Goal: Check status: Verify the current state of an ongoing process or item

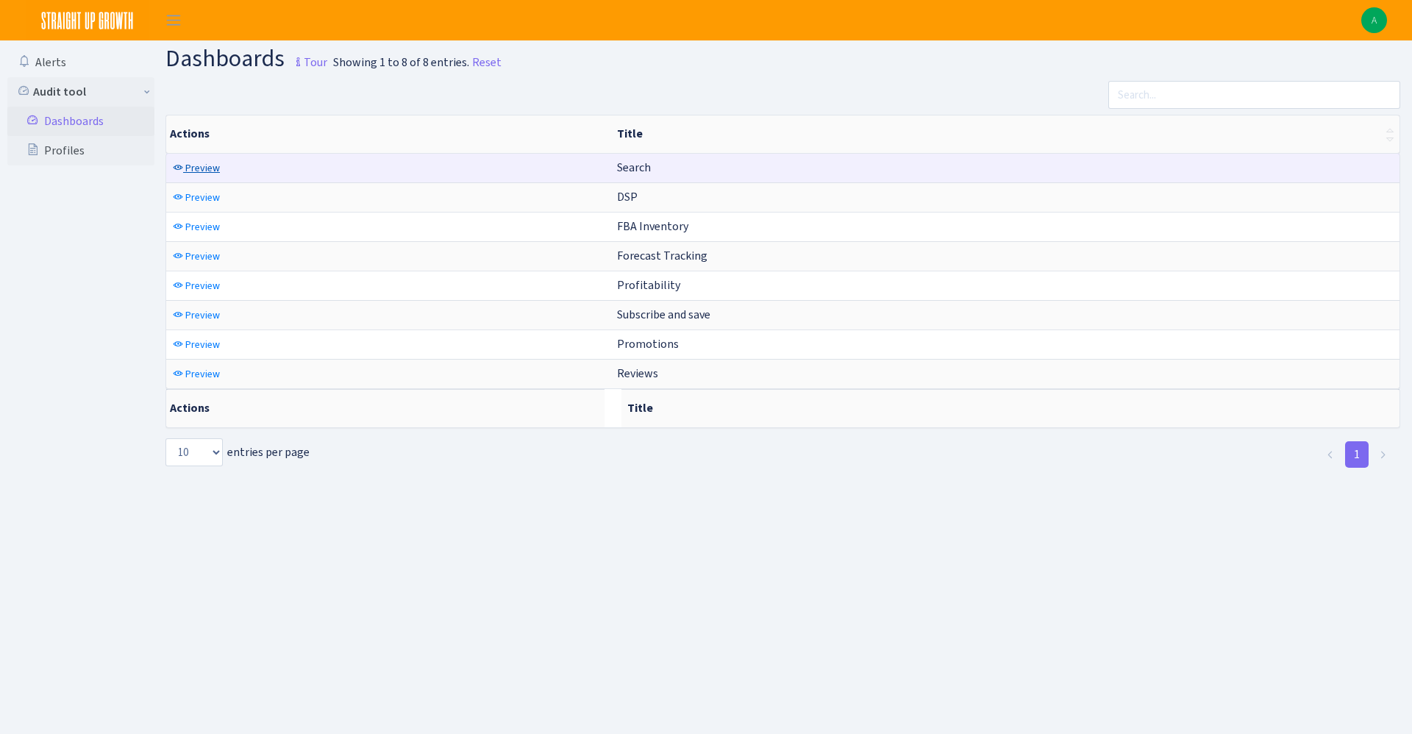
click at [204, 165] on span "Preview" at bounding box center [202, 168] width 35 height 14
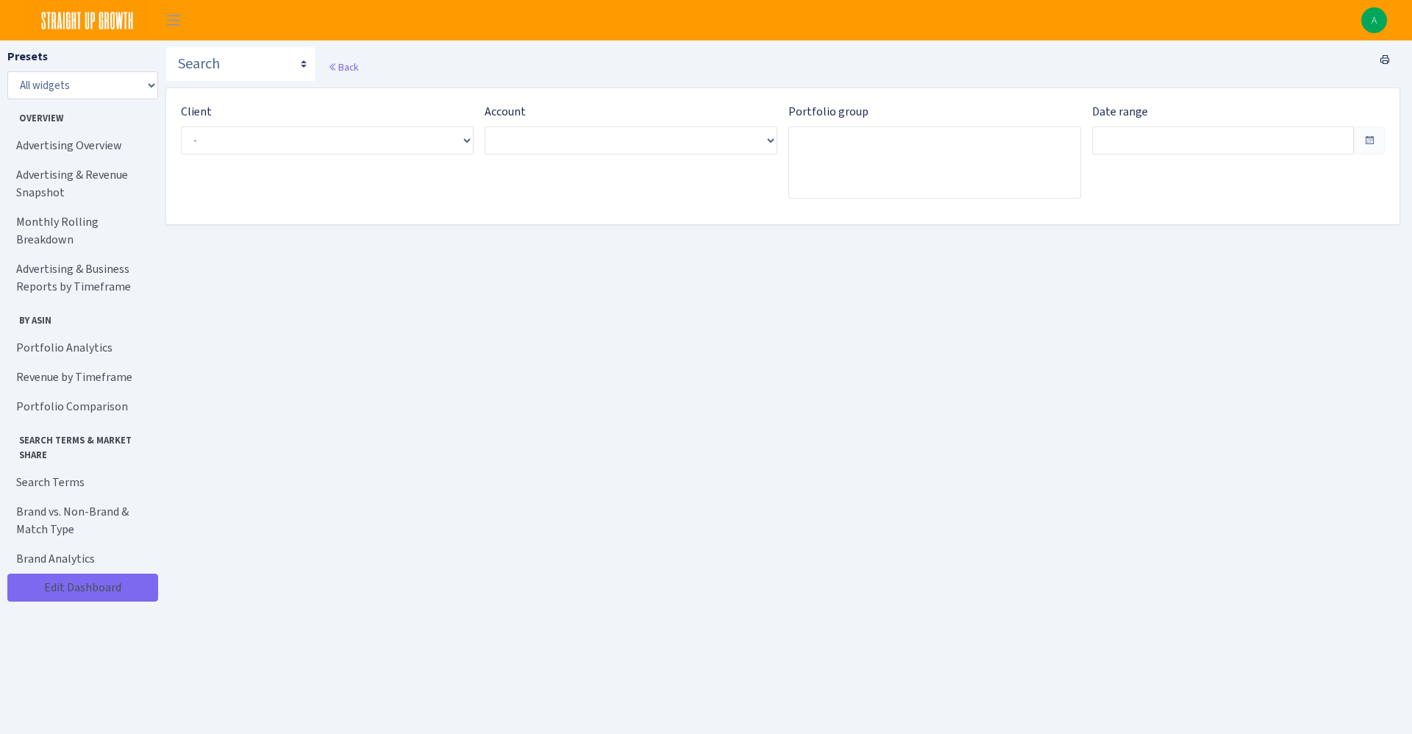
type input "[DATE] - [DATE]"
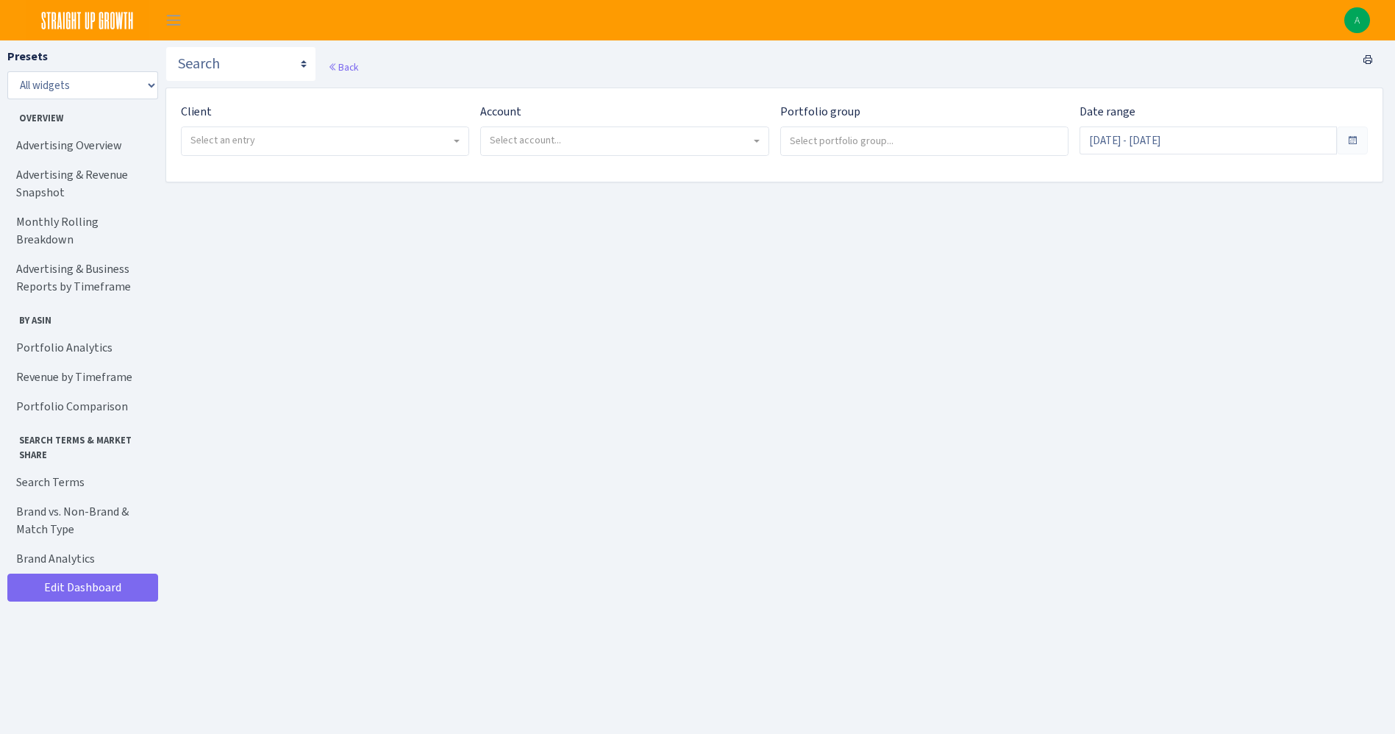
click at [254, 143] on span "Select an entry" at bounding box center [222, 140] width 65 height 14
select select "332"
select select
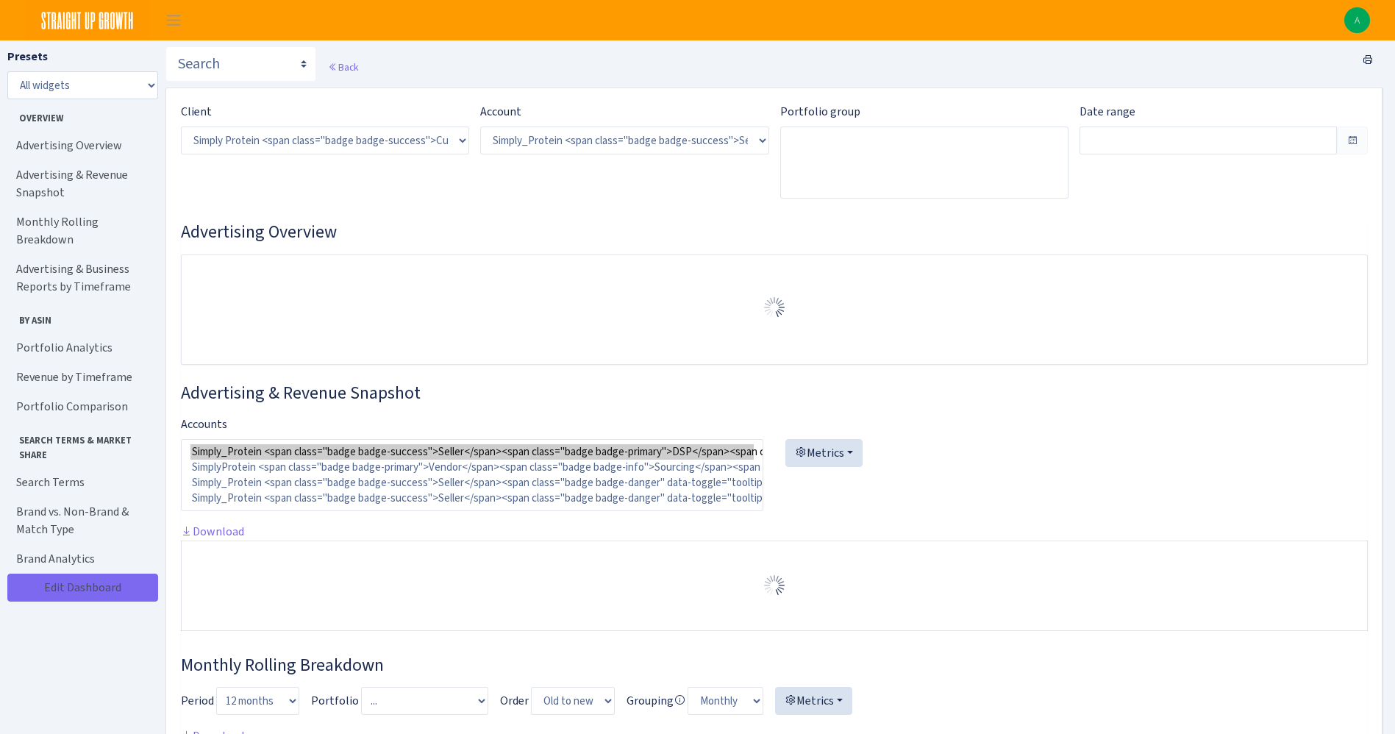
select select "470438976738569"
click at [540, 138] on select ") Select account... Simply_Protein <span class="badge badge-success">Seller</sp…" at bounding box center [624, 141] width 288 height 28
type input "Sep 7, 2025 - Oct 6, 2025"
type input "Aug 8, 2025 - Sep 6, 2025"
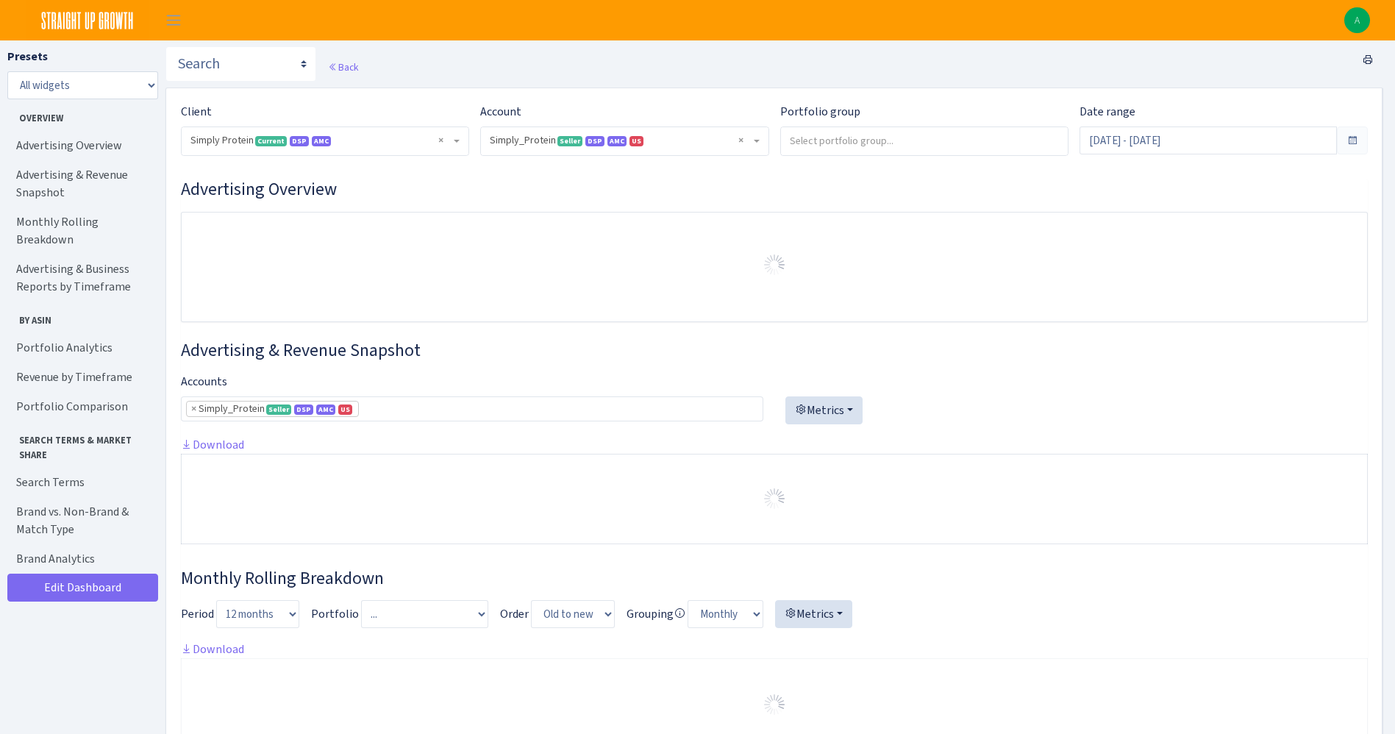
click at [519, 85] on div "Back" at bounding box center [774, 66] width 1218 height 41
click at [500, 138] on span "× Simply_Protein Seller DSP AMC US 470438976738569A1B3P8939UXC7XENTITYMWGWG0Y0T…" at bounding box center [620, 140] width 260 height 15
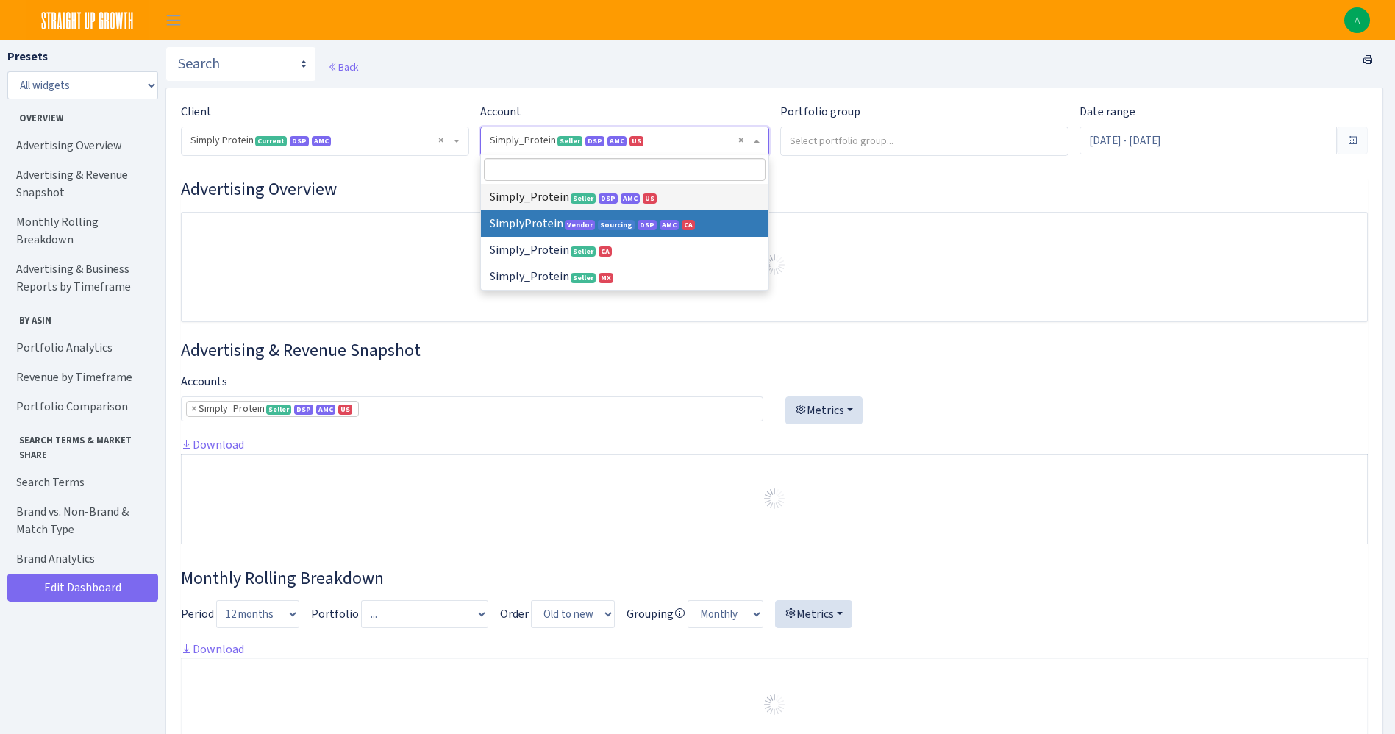
select select
select select "1288314143782501"
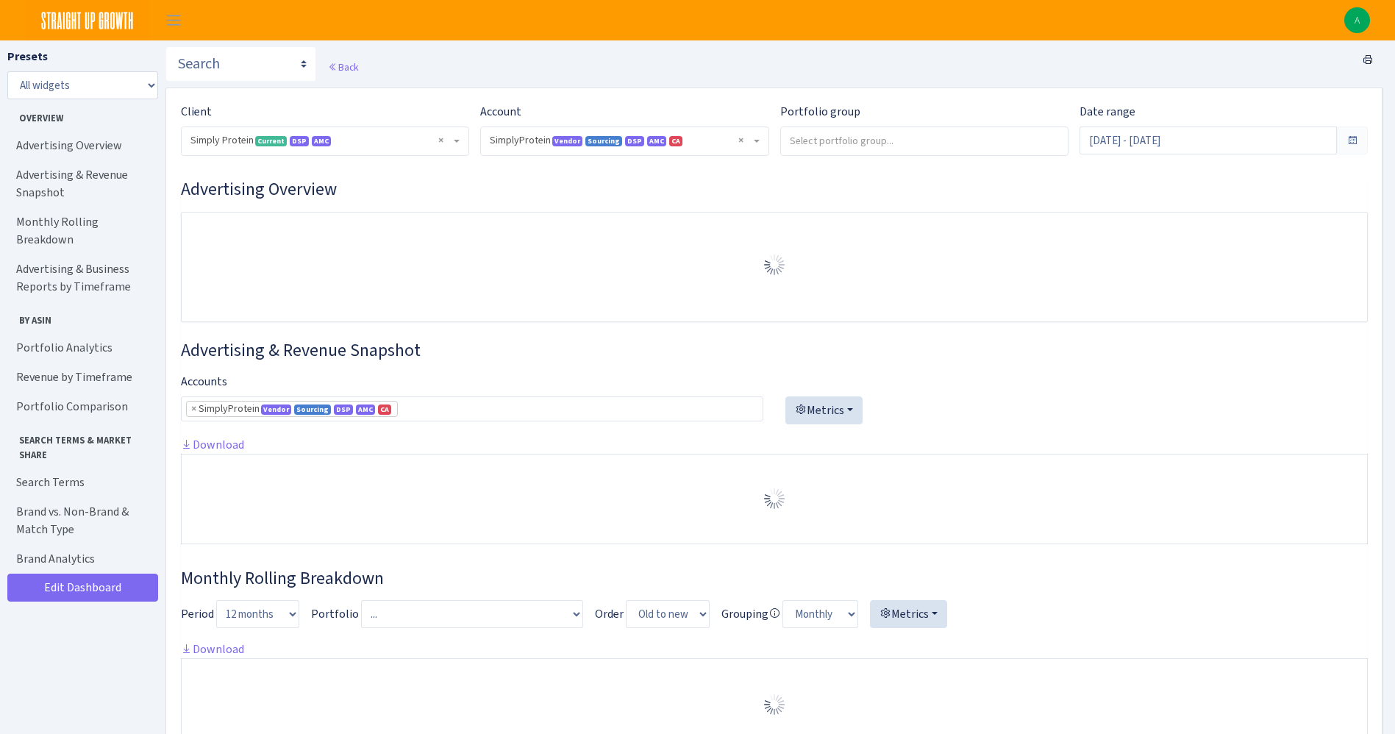
select select "1288314143782501"
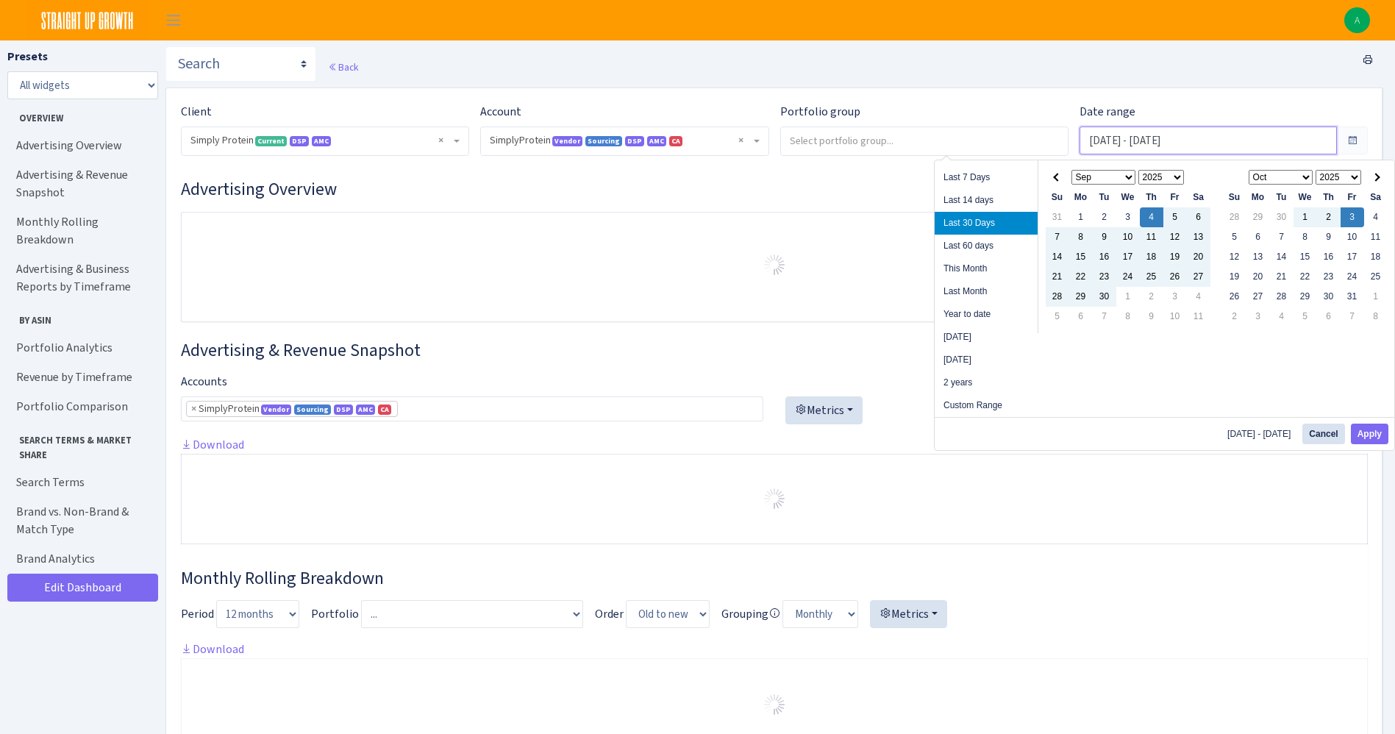
click at [1147, 138] on input "[DATE] - [DATE]" at bounding box center [1208, 141] width 257 height 28
click at [1000, 271] on li "This Month" at bounding box center [986, 268] width 103 height 23
type input "[DATE] - [DATE]"
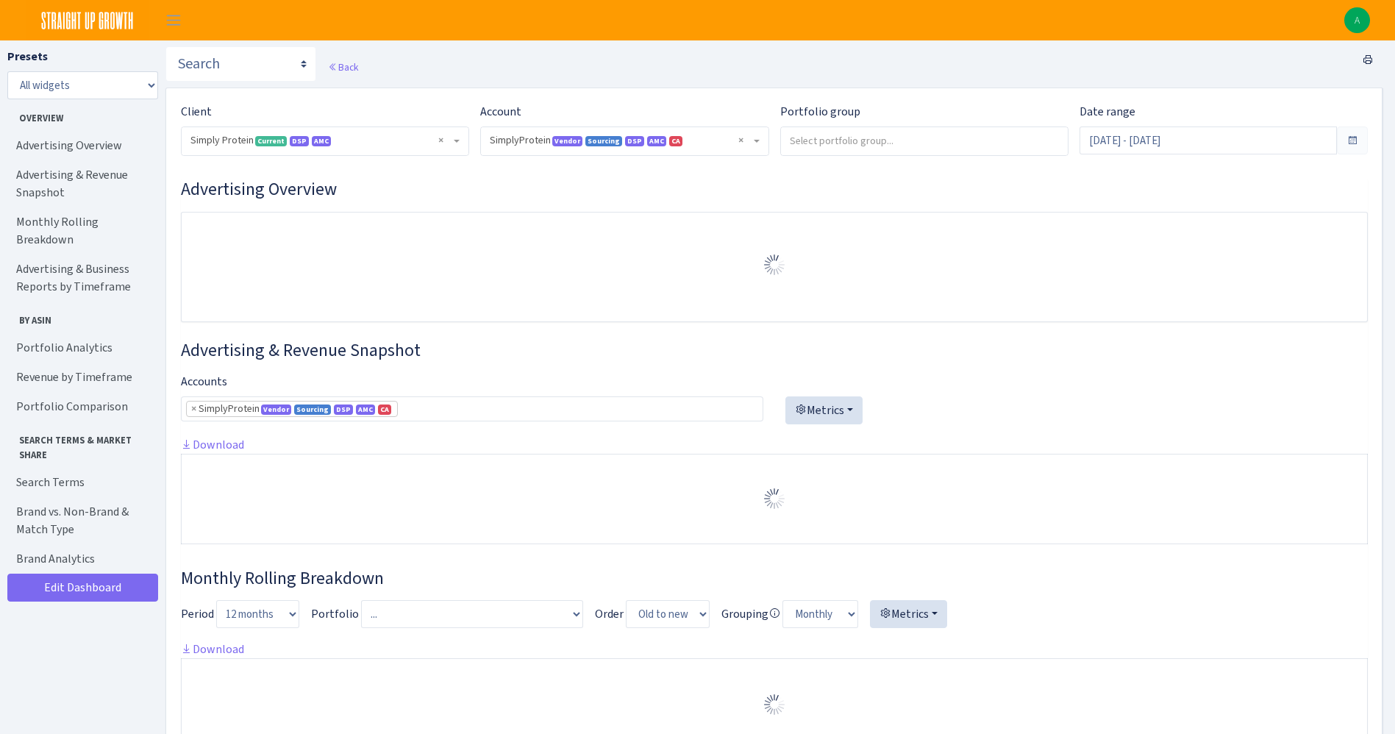
select select "1288314143782501"
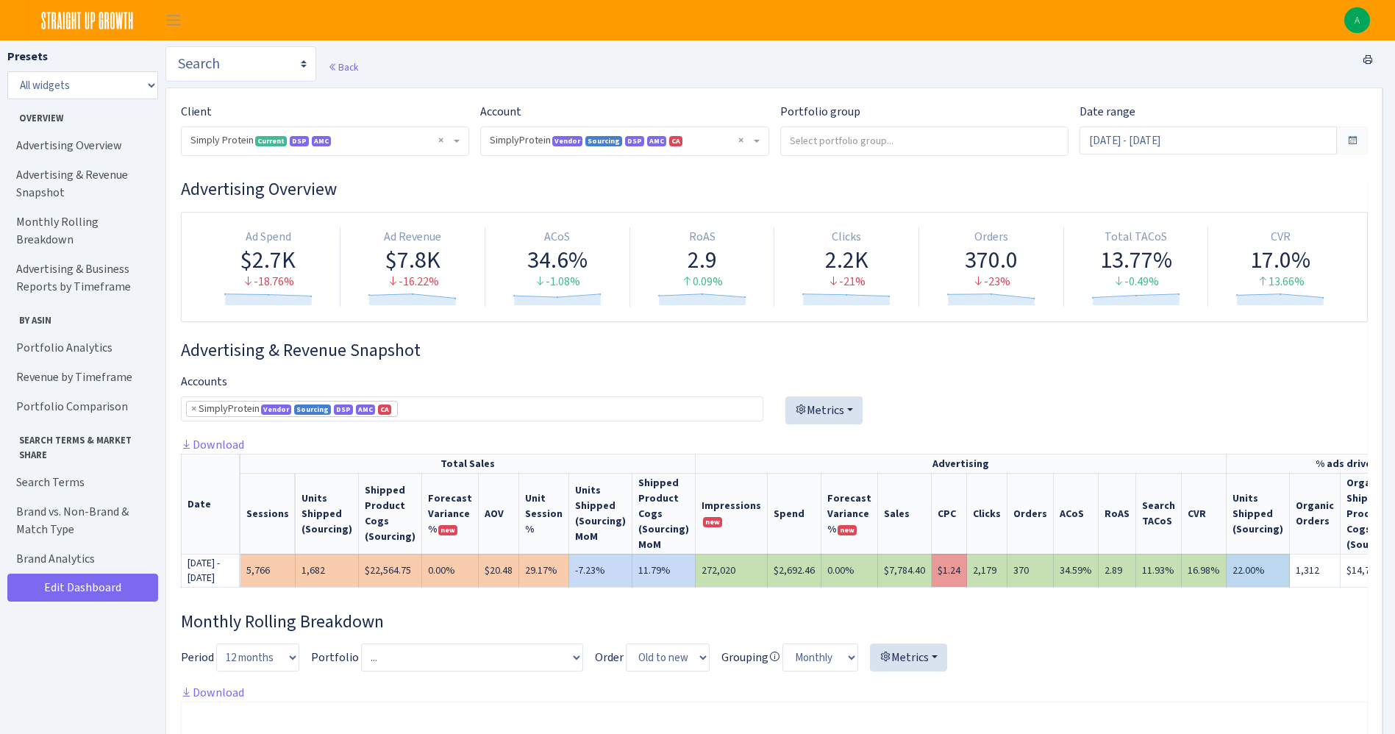
click at [200, 59] on select "Search DSP FBA Inventory Forecast Tracking Profitability Subscribe and save Pro…" at bounding box center [240, 63] width 151 height 35
select select "https://straightupgrowth.com/admin/dashboard/7/show"
click at [165, 46] on select "Search DSP FBA Inventory Forecast Tracking Profitability Subscribe and save Pro…" at bounding box center [240, 63] width 151 height 35
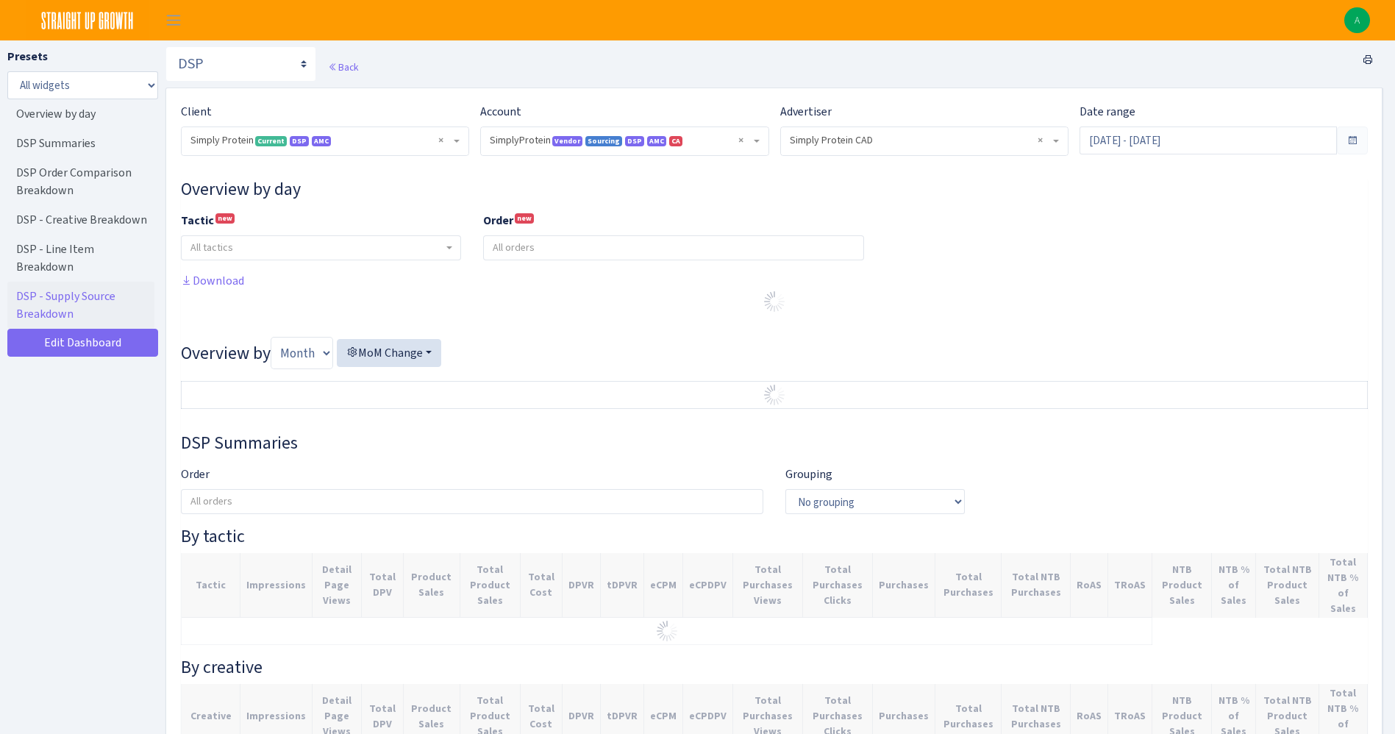
select select "1288314143782501"
select select "576703522483904443"
select select
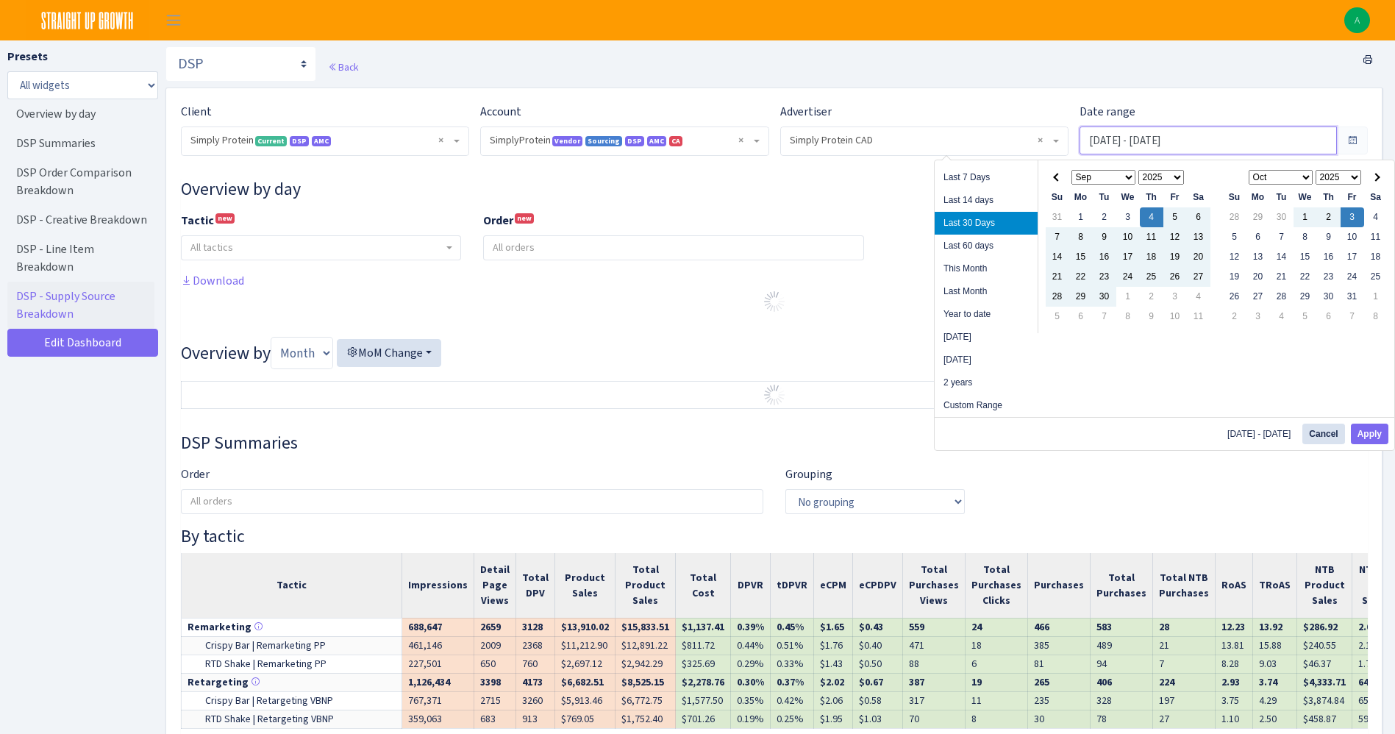
click at [1141, 142] on input "Sep 4, 2025 - Oct 3, 2025" at bounding box center [1208, 141] width 257 height 28
click at [1000, 261] on li "This Month" at bounding box center [986, 268] width 103 height 23
type input "Oct 1, 2025 - Oct 3, 2025"
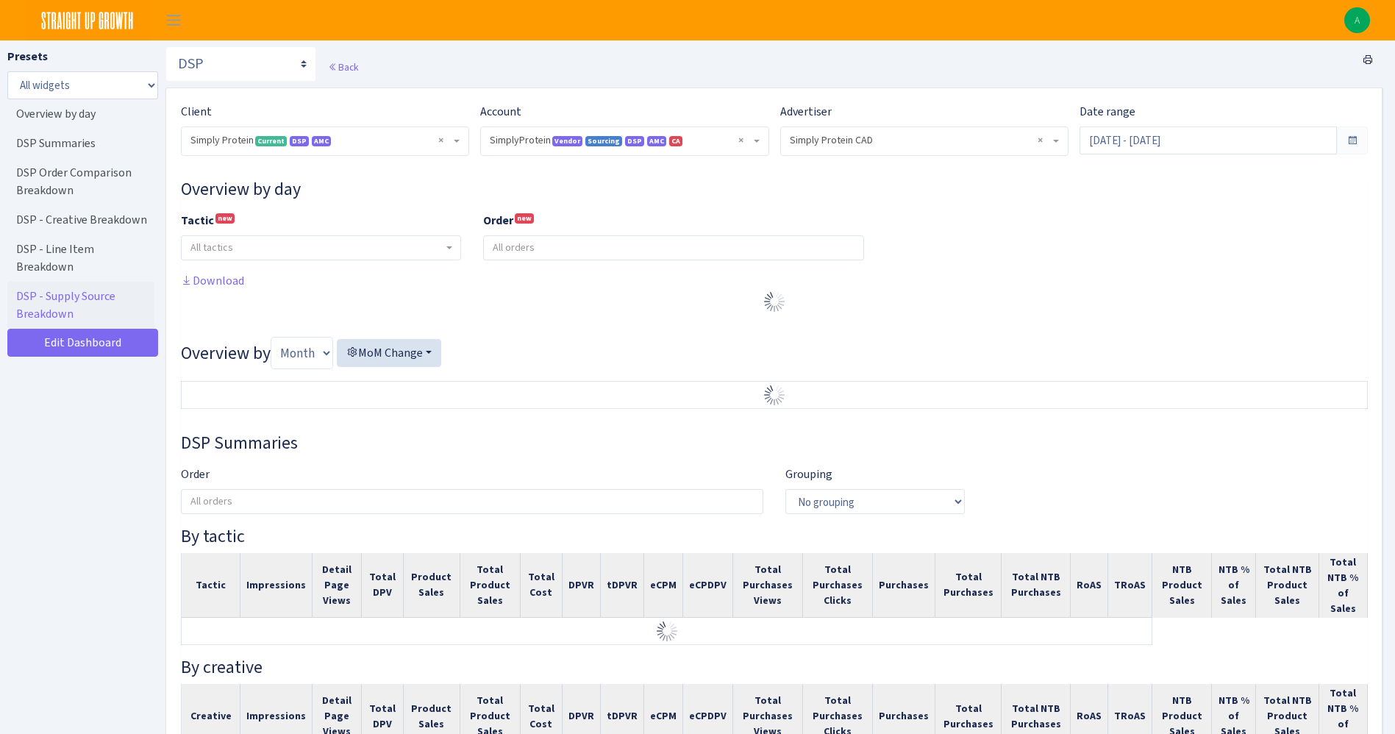
select select "1288314143782501"
select select "576703522483904443"
select select
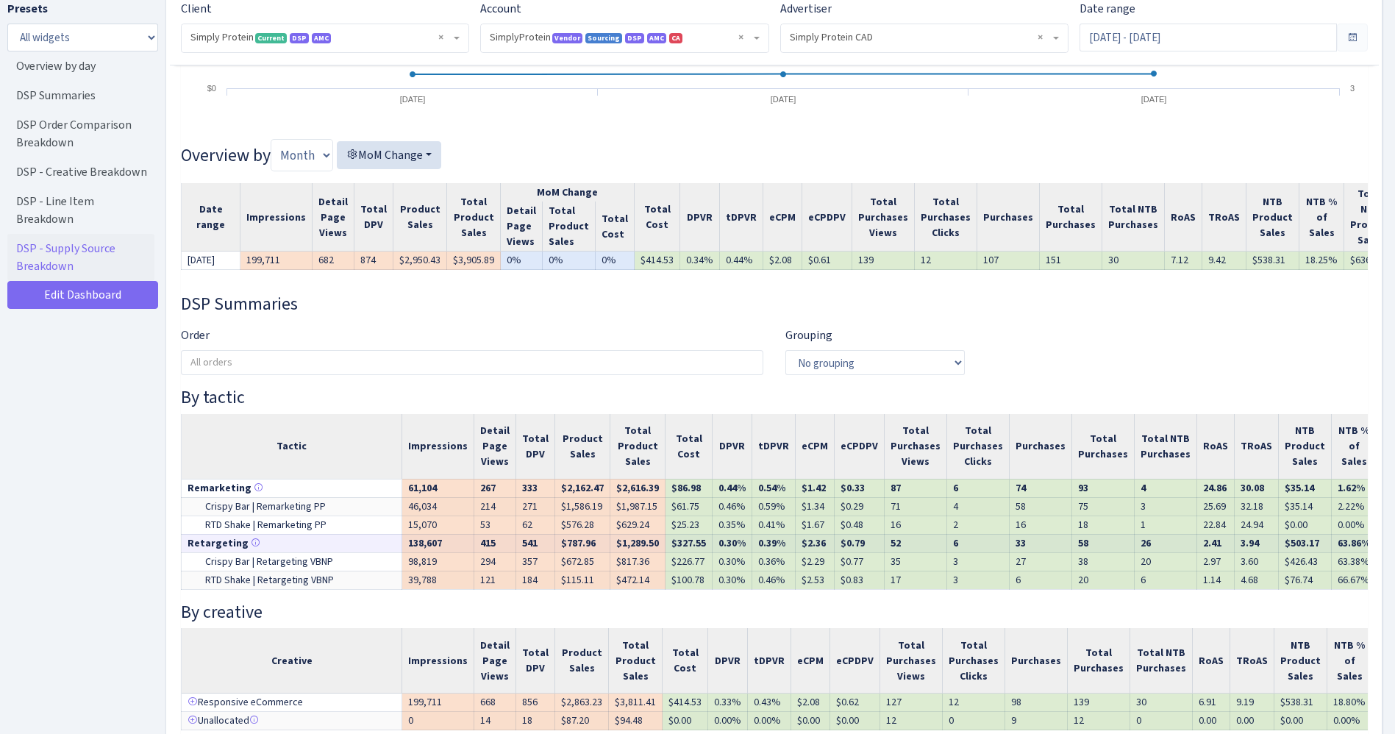
scroll to position [441, 0]
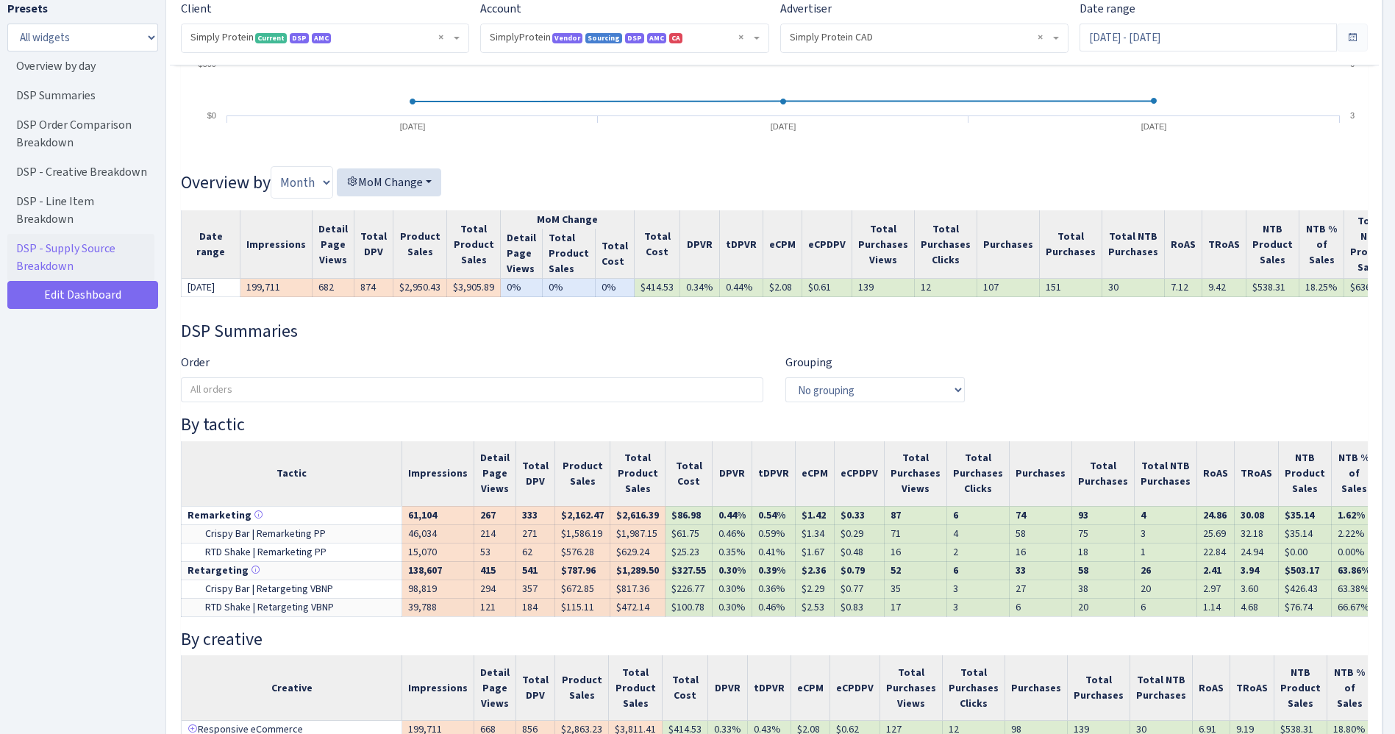
drag, startPoint x: 64, startPoint y: 528, endPoint x: 56, endPoint y: 526, distance: 8.4
click at [64, 528] on div "Presets All widgets ☰ Overview by day ☰ DSP Summaries ☰ DSP Order Comparison Br…" at bounding box center [82, 363] width 151 height 727
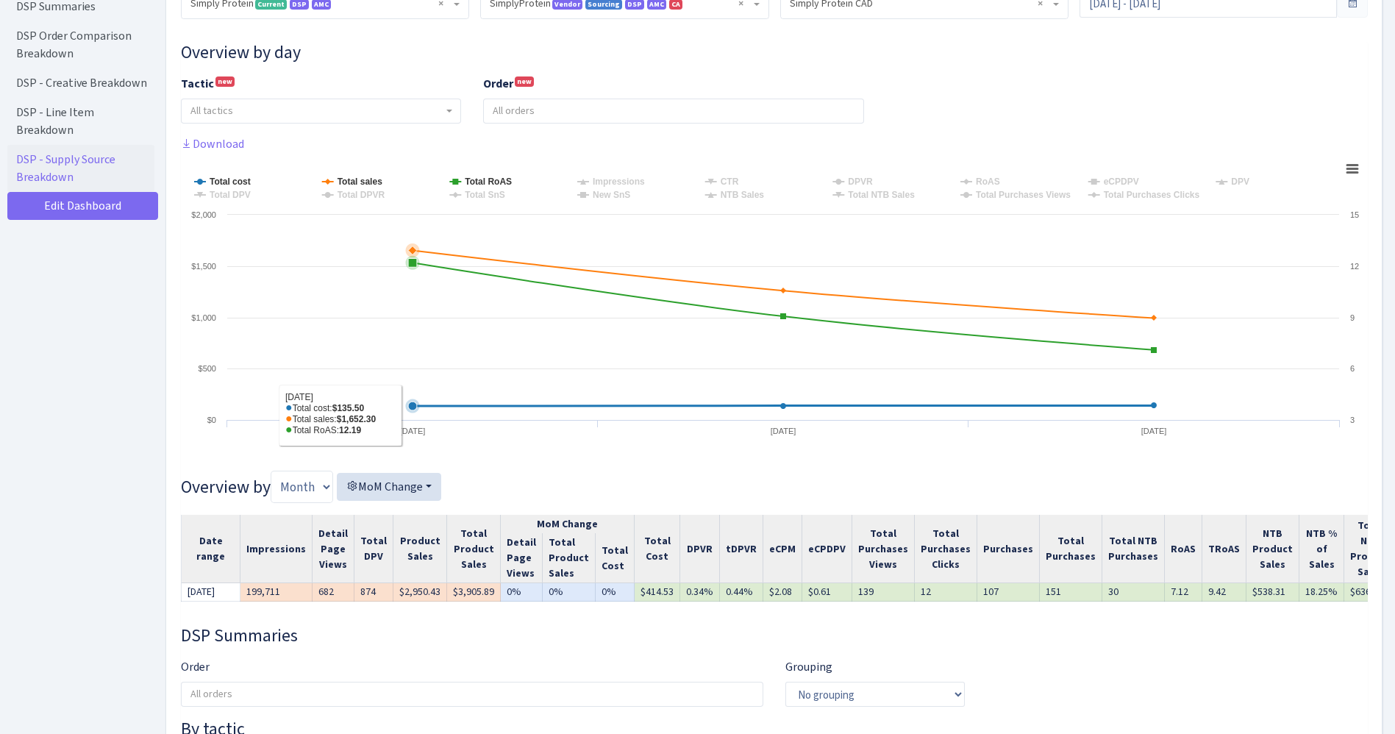
scroll to position [0, 0]
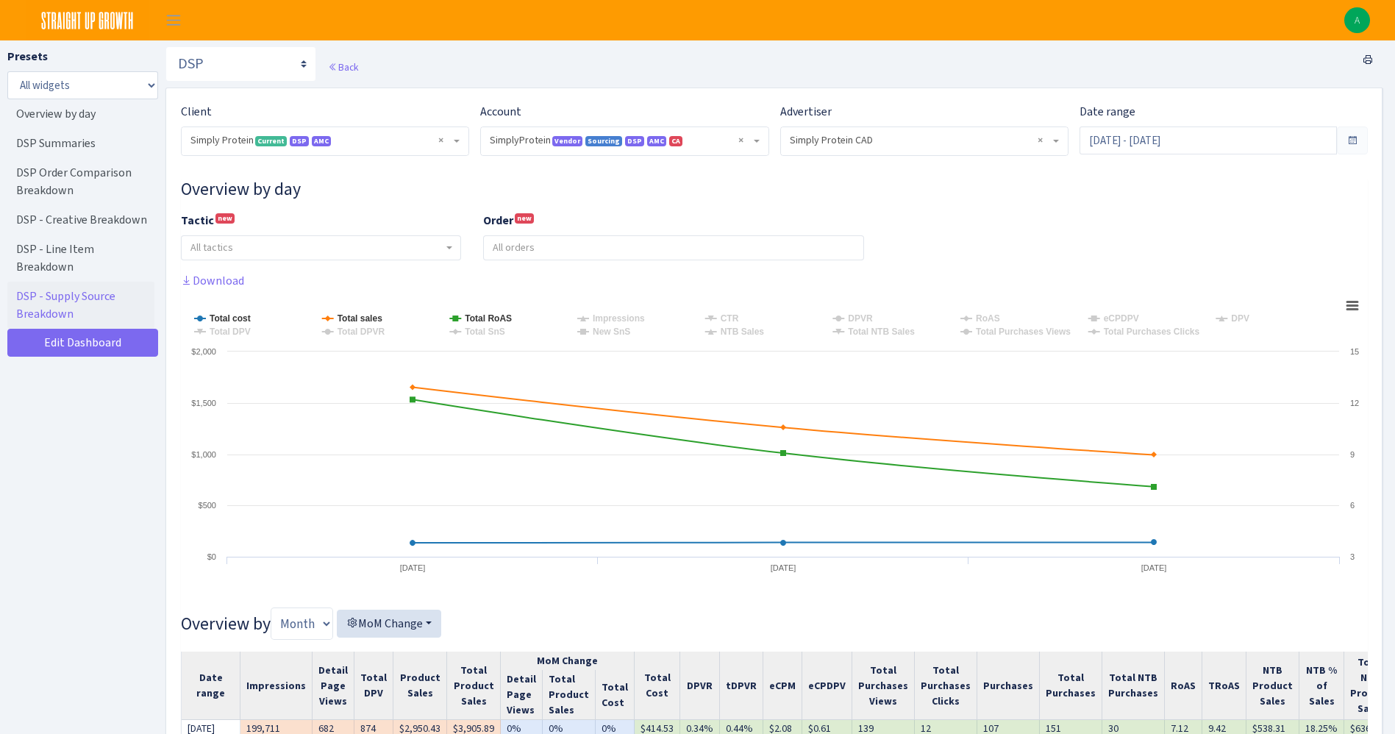
click at [378, 140] on span "× Simply Protein Current DSP AMC" at bounding box center [320, 140] width 260 height 15
click at [238, 71] on select "Search DSP FBA Inventory Forecast Tracking Profitability Subscribe and save Pro…" at bounding box center [240, 63] width 151 height 35
select select "https://straightupgrowth.com/admin/dashboard/2/show"
click at [165, 46] on select "Search DSP FBA Inventory Forecast Tracking Profitability Subscribe and save Pro…" at bounding box center [240, 63] width 151 height 35
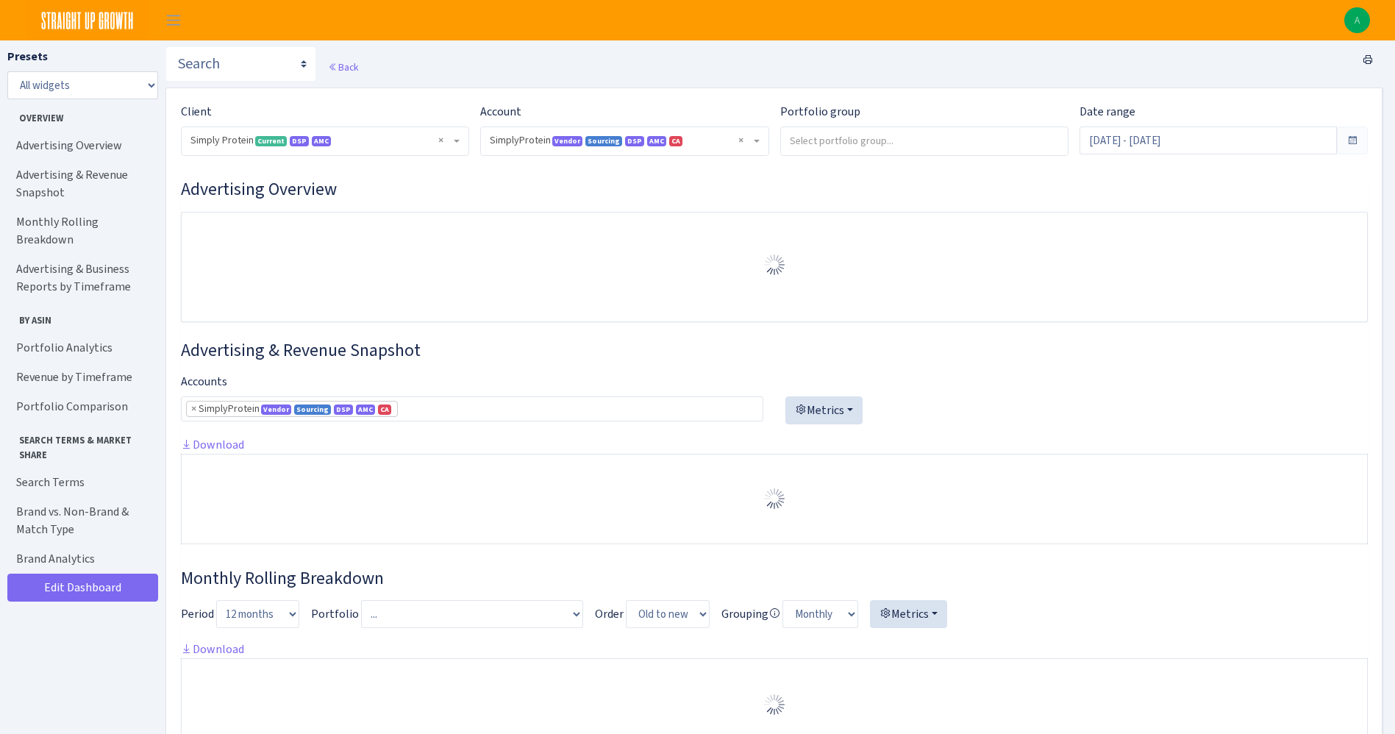
select select "1288314143782501"
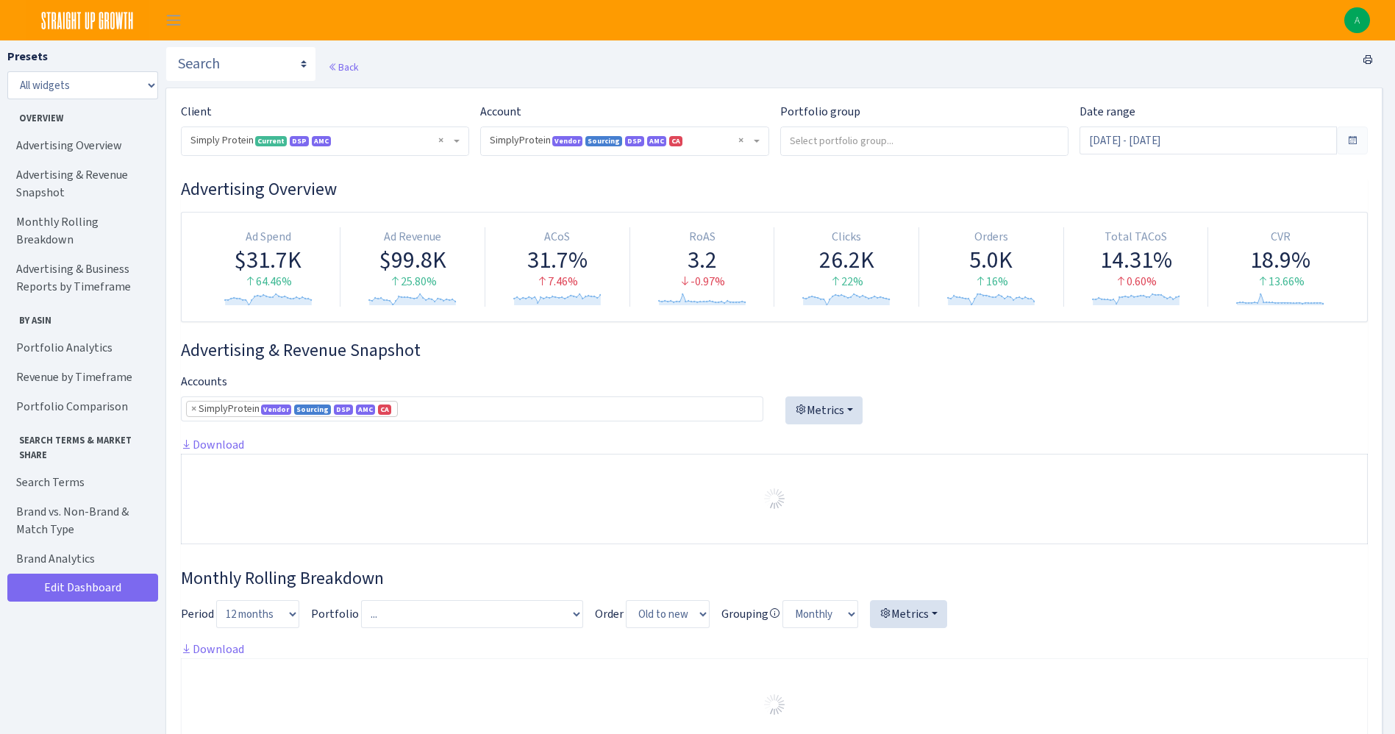
click at [492, 138] on span "× SimplyProtein Vendor Sourcing DSP AMC CA 1288314143782501ENTITY1Z1GZ2BO4O41UE…" at bounding box center [620, 140] width 260 height 15
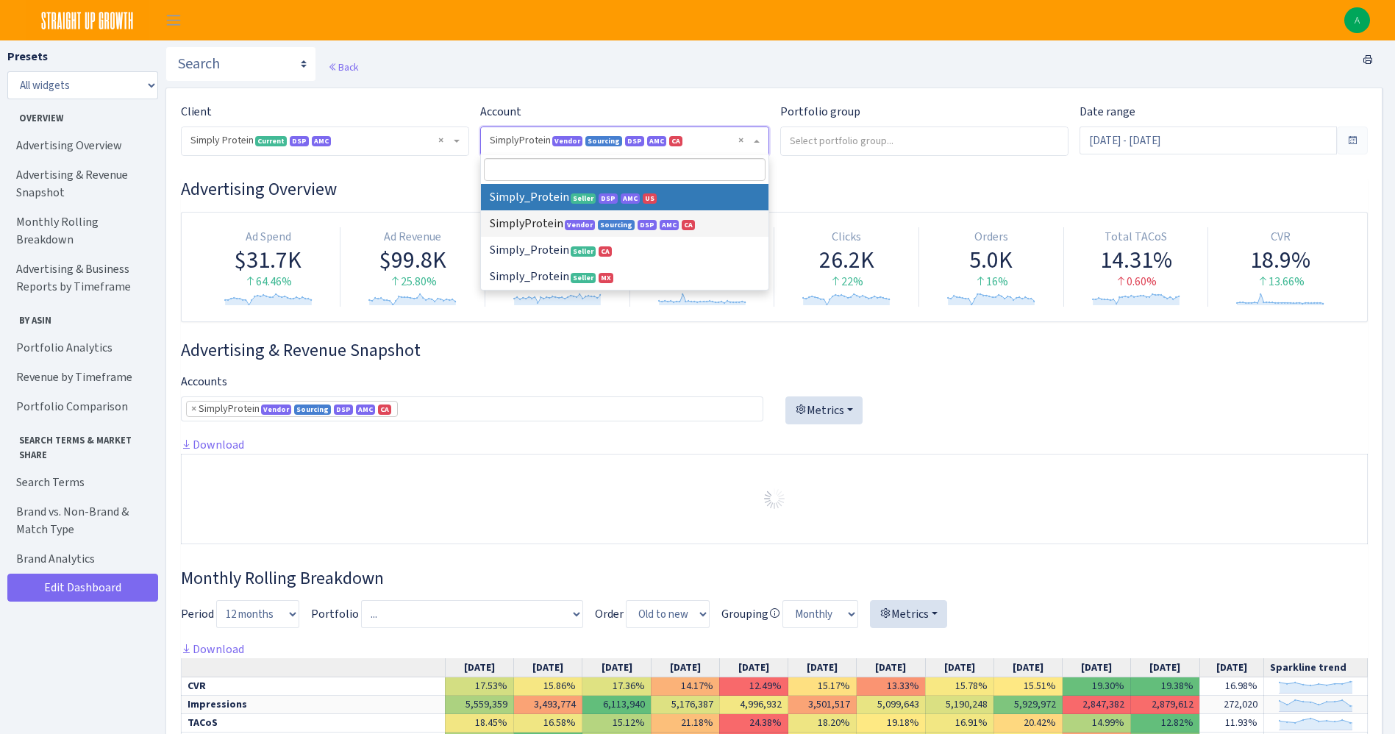
select select
select select "470438976738569"
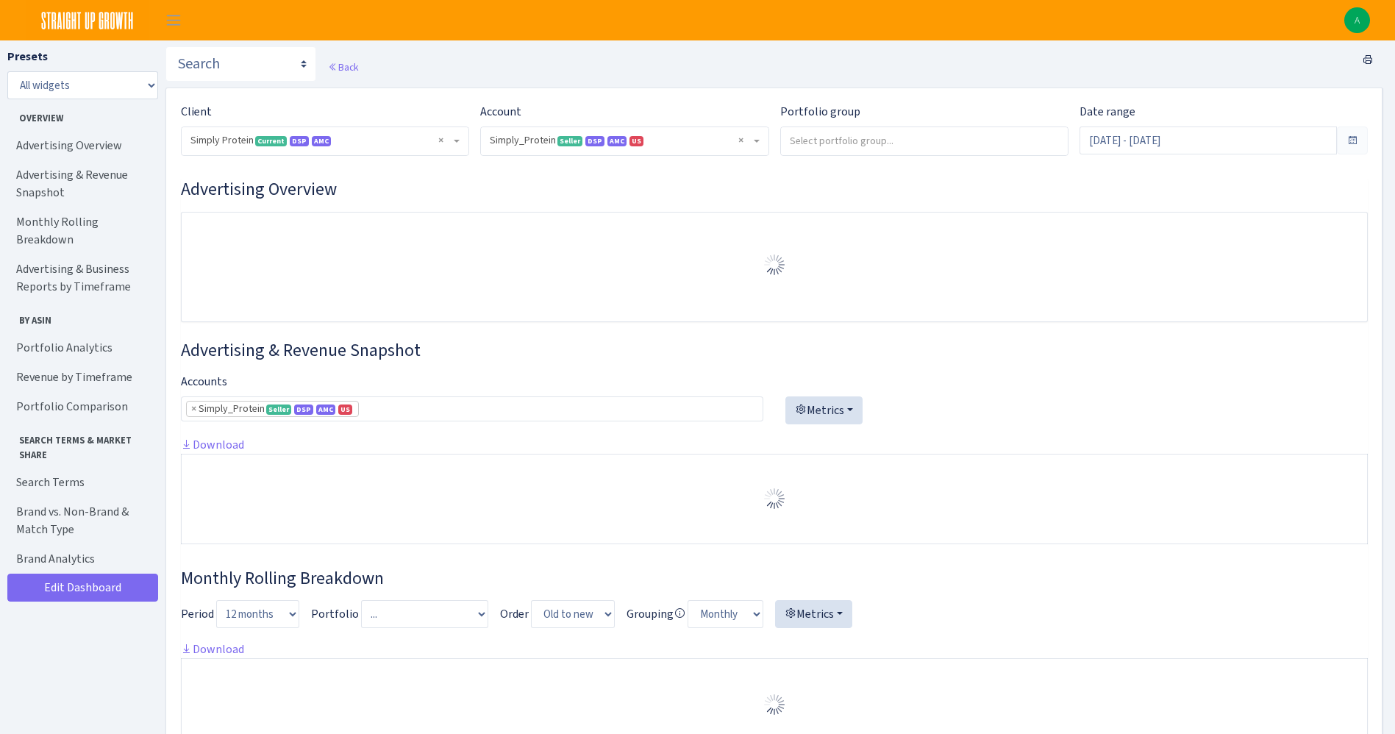
select select "470438976738569"
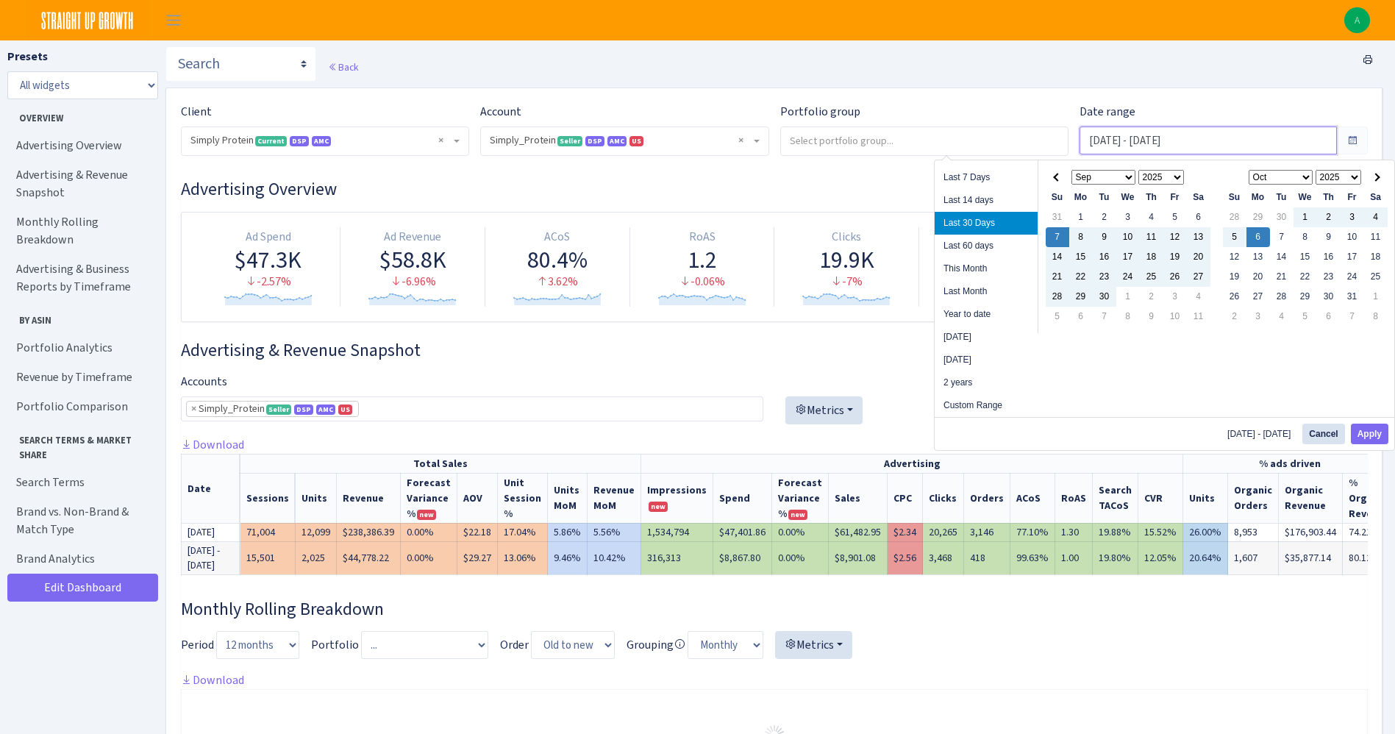
click at [1122, 142] on input "Sep 7, 2025 - Oct 6, 2025" at bounding box center [1208, 141] width 257 height 28
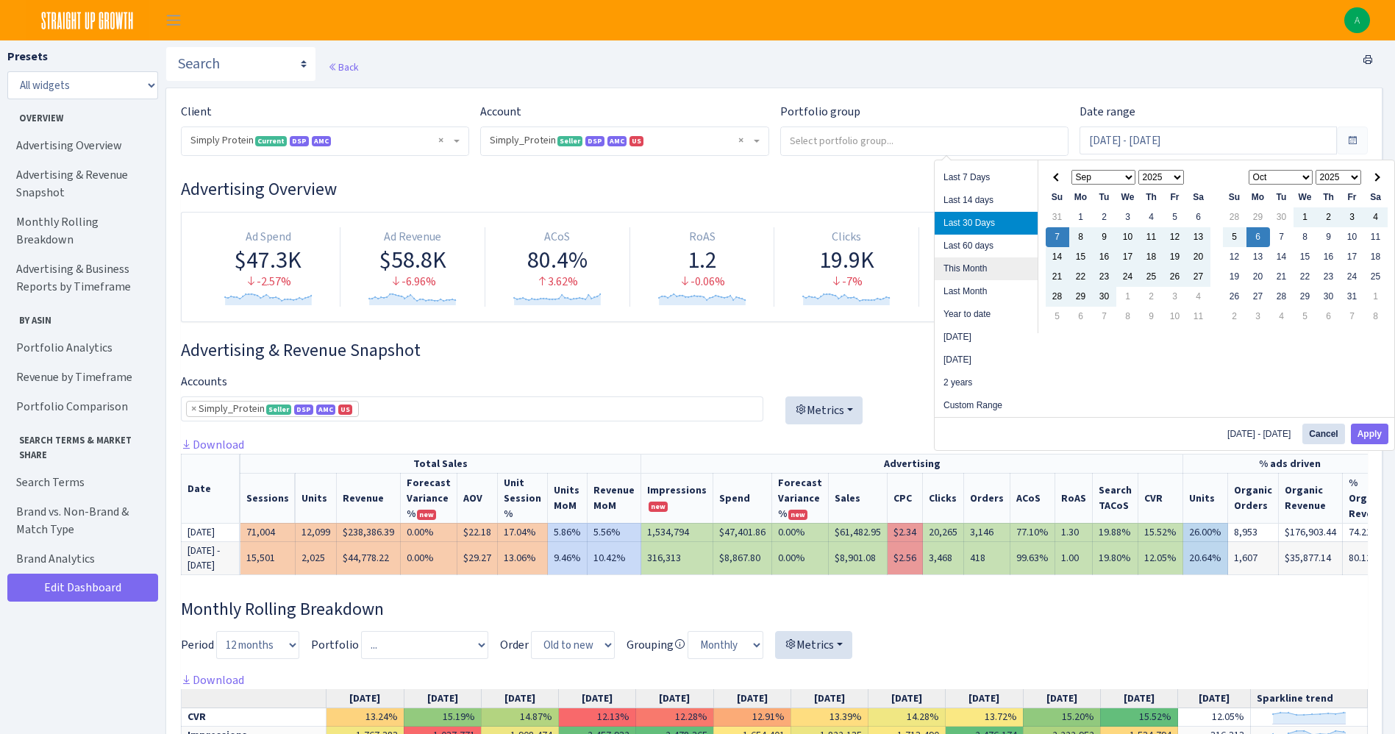
click at [993, 268] on li "This Month" at bounding box center [986, 268] width 103 height 23
type input "[DATE] - [DATE]"
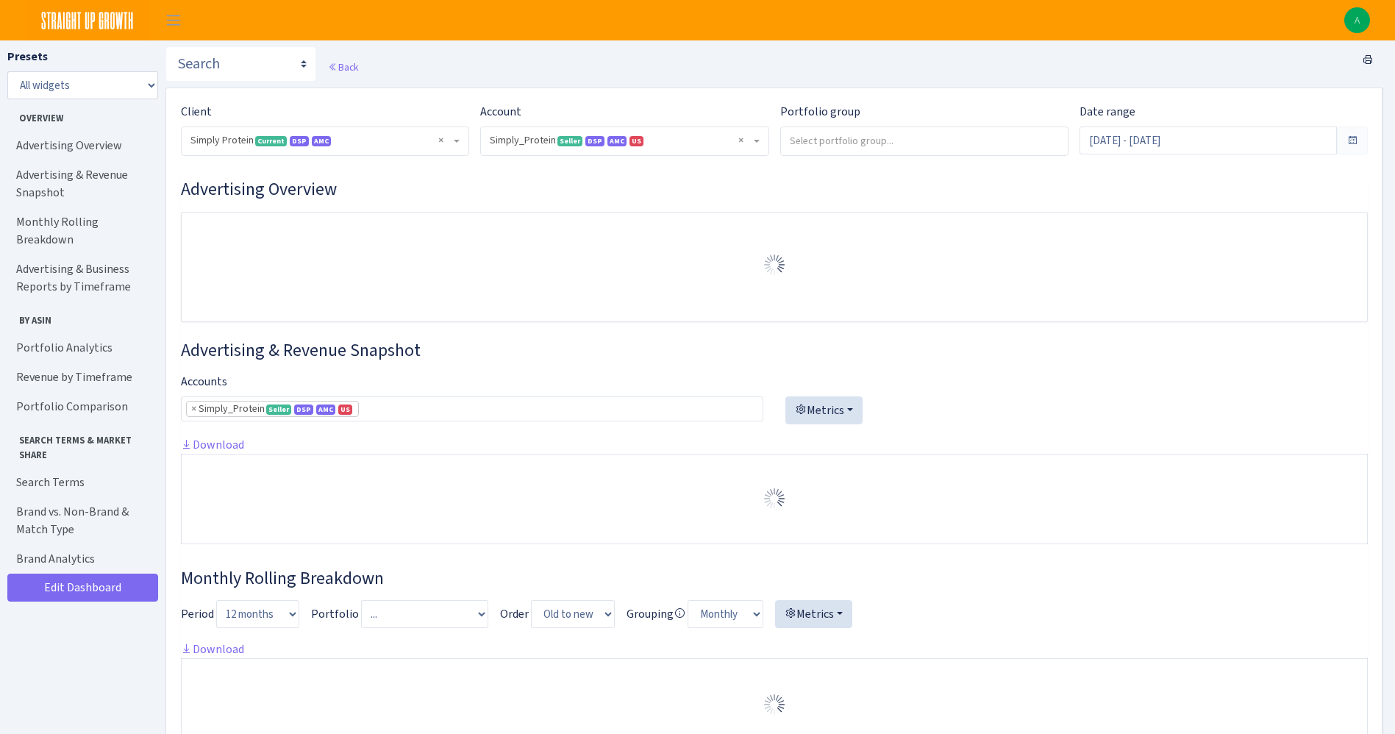
select select "470438976738569"
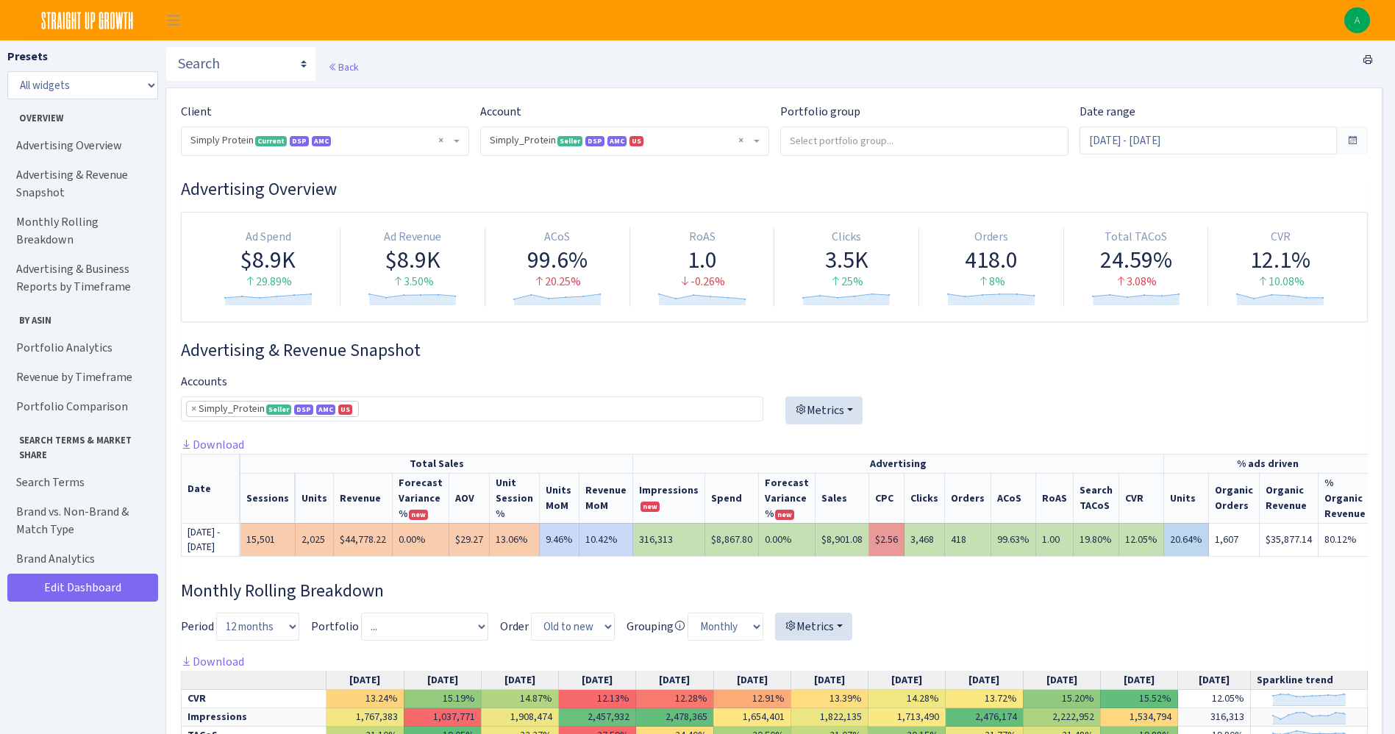
click at [713, 545] on td "$8,867.80" at bounding box center [732, 539] width 54 height 33
copy td "8,867.80"
click at [276, 72] on select "Search DSP FBA Inventory Forecast Tracking Profitability Subscribe and save Pro…" at bounding box center [240, 63] width 151 height 35
select select "https://straightupgrowth.com/admin/dashboard/7/show"
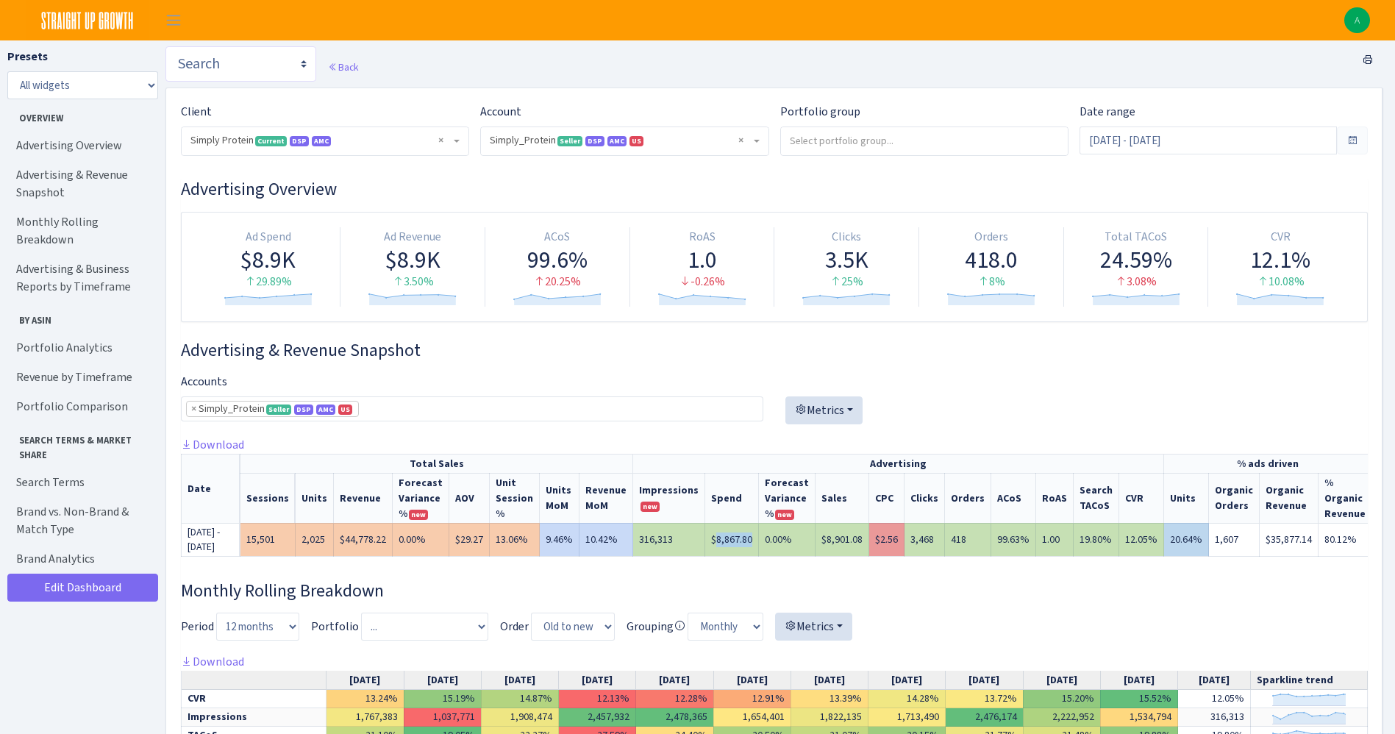
click at [165, 46] on select "Search DSP FBA Inventory Forecast Tracking Profitability Subscribe and save Pro…" at bounding box center [240, 63] width 151 height 35
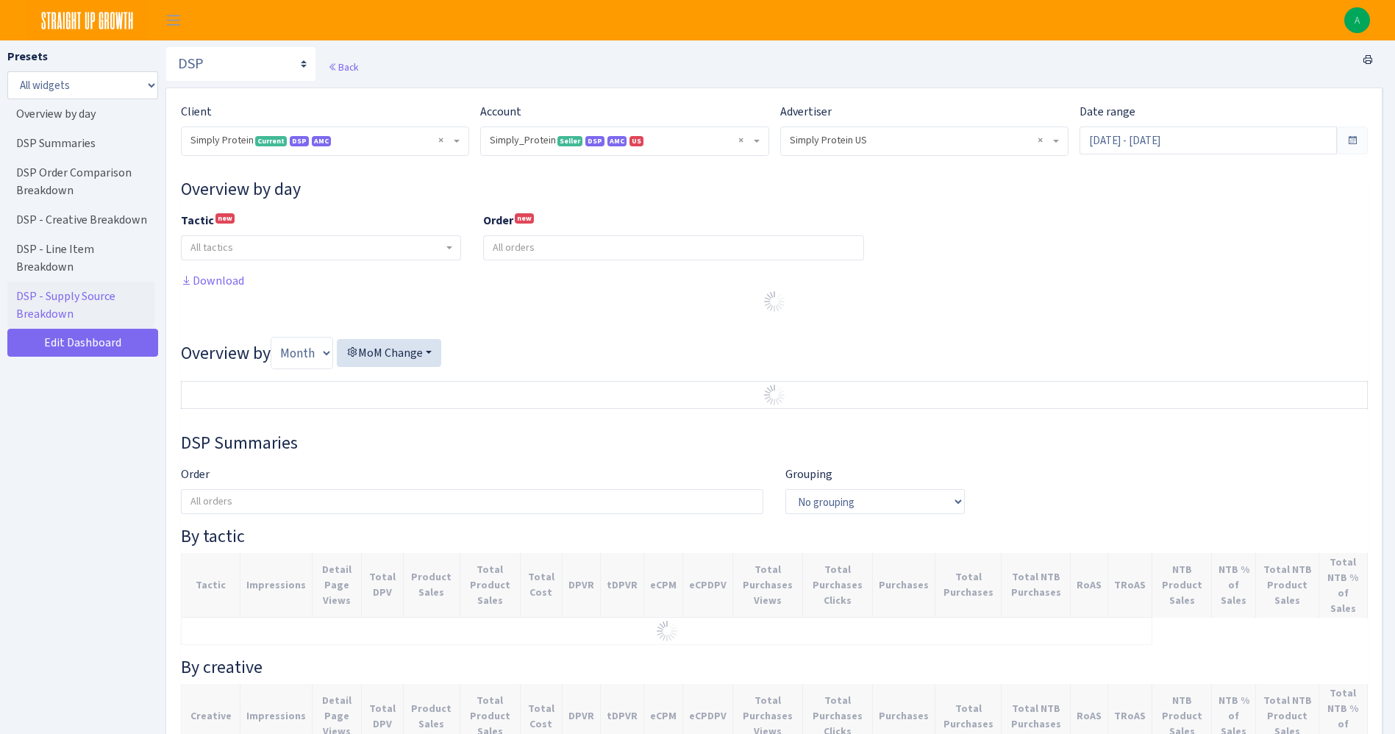
select select "470438976738569"
select select "577135095539250507"
select select
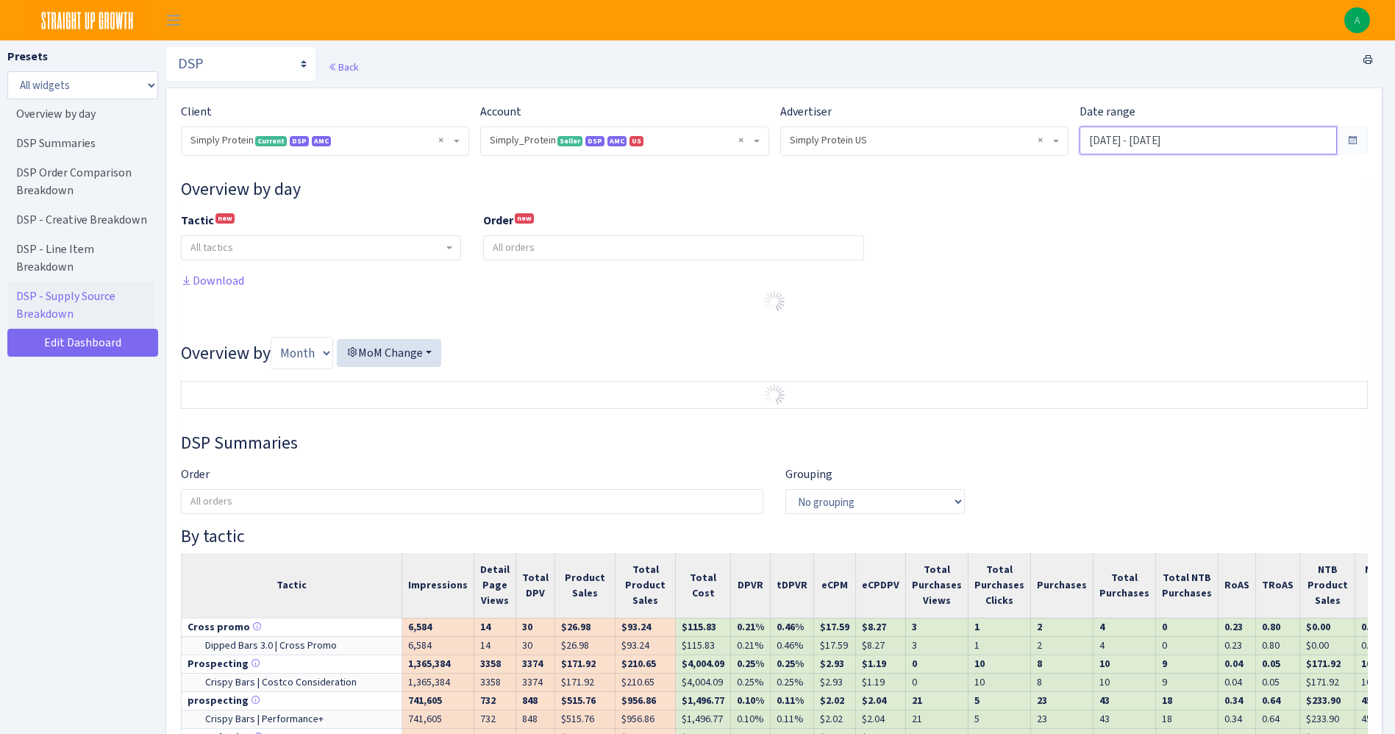
click at [1127, 133] on input "[DATE] - [DATE]" at bounding box center [1208, 141] width 257 height 28
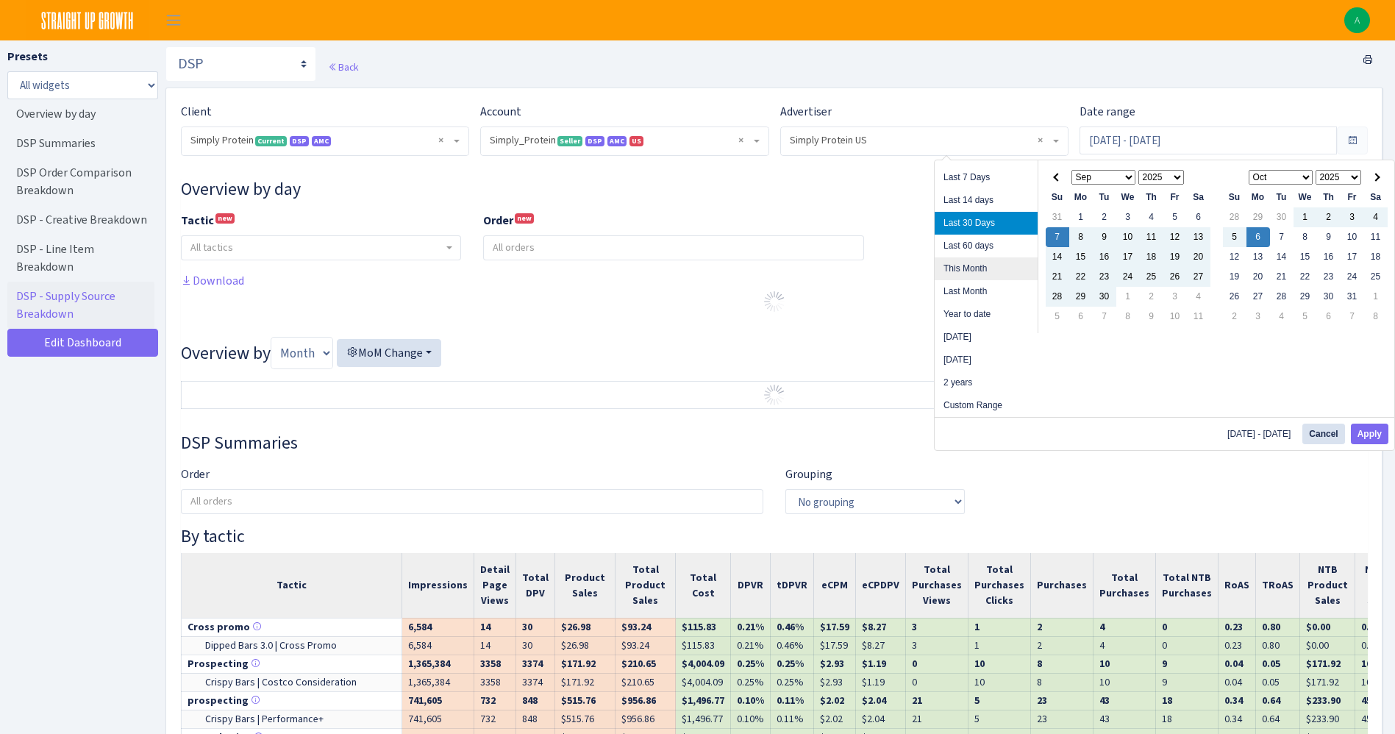
click at [993, 266] on li "This Month" at bounding box center [986, 268] width 103 height 23
type input "[DATE] - [DATE]"
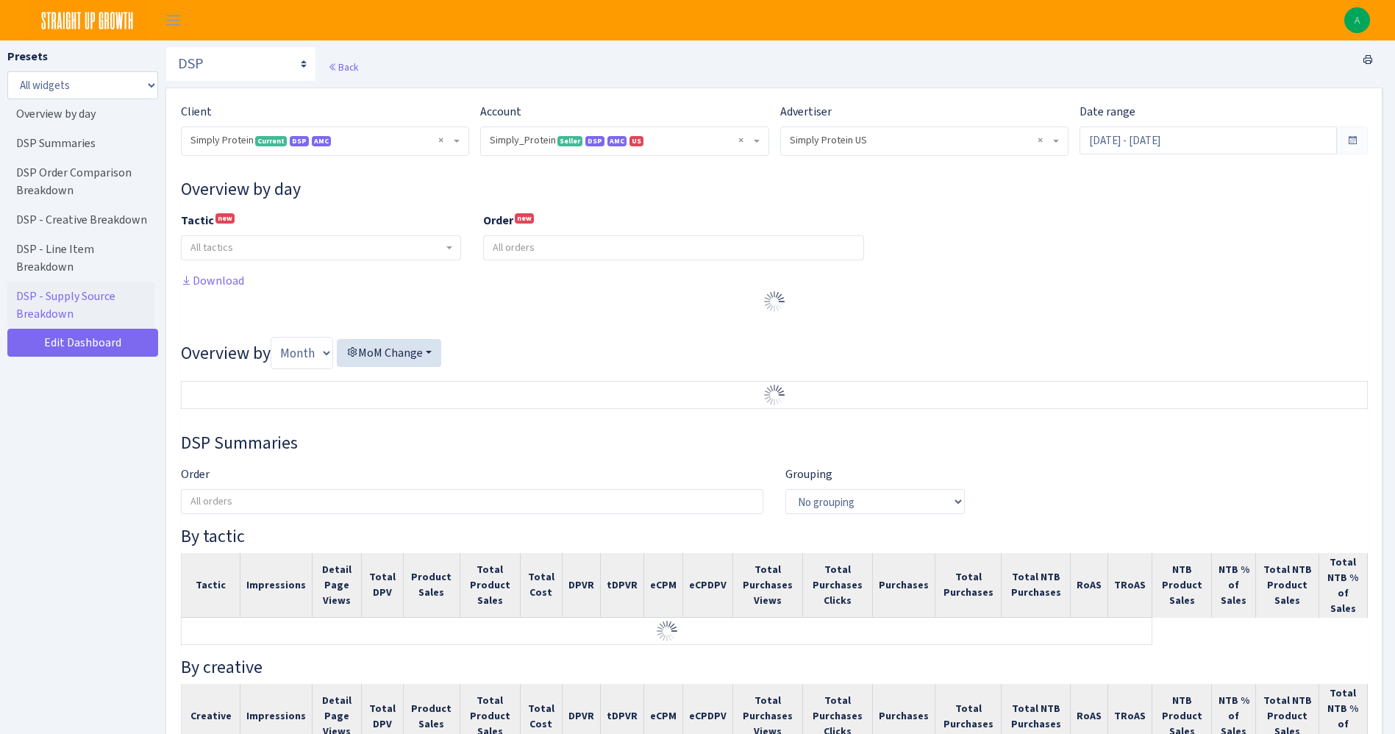
select select "470438976738569"
select select "577135095539250507"
select select
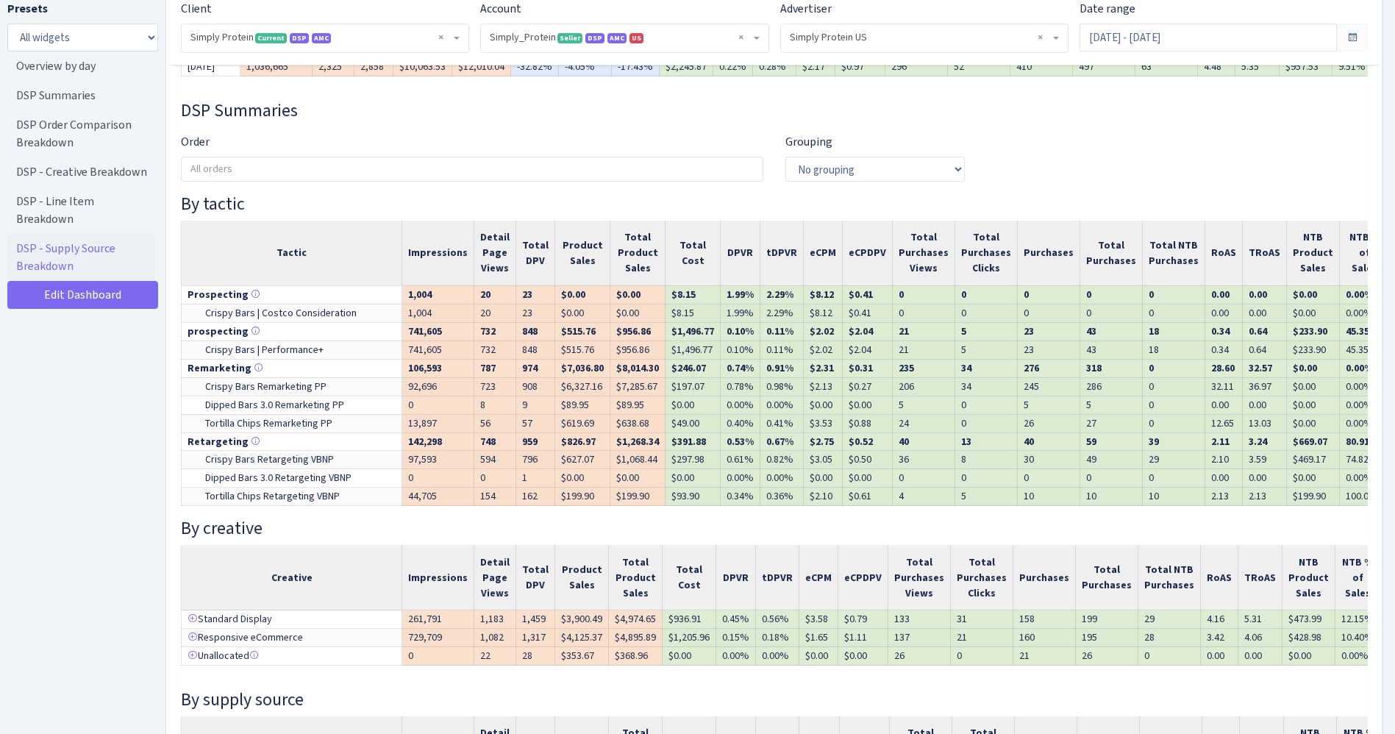
scroll to position [552, 0]
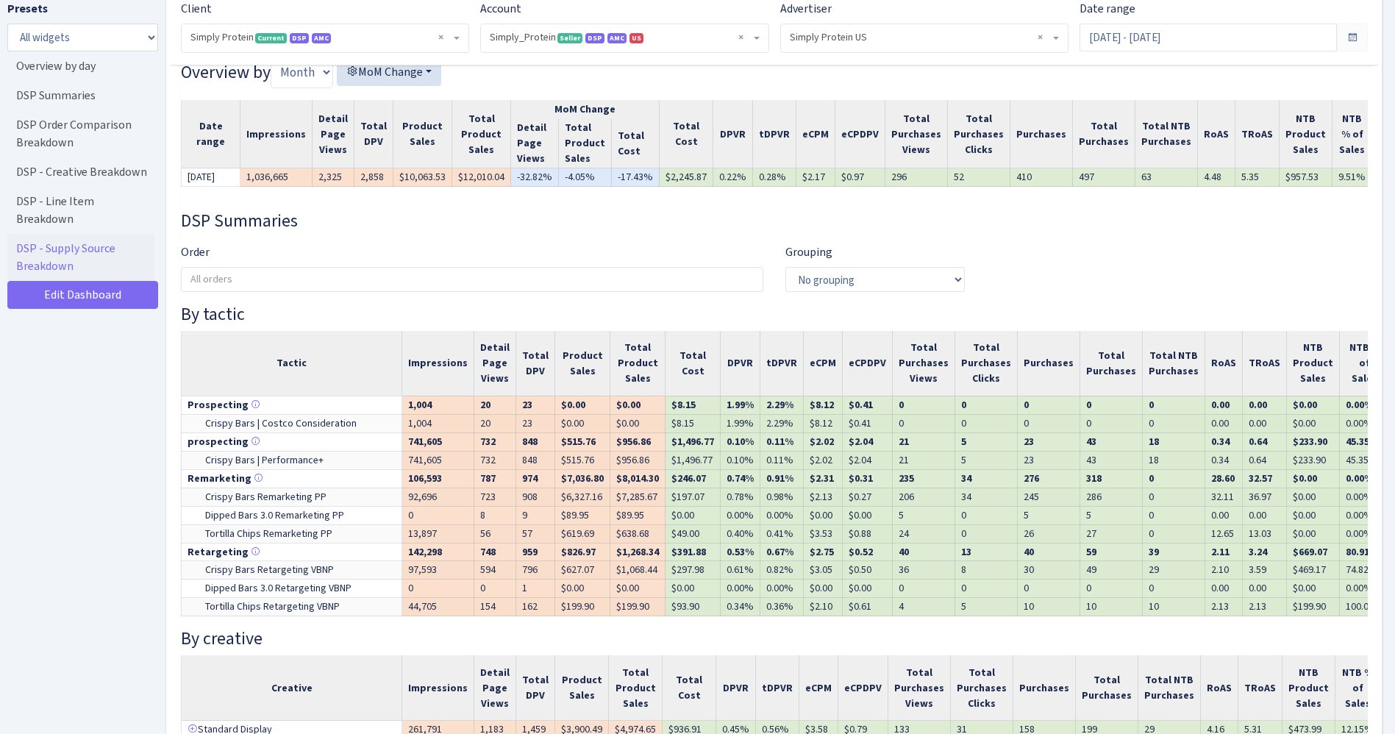
click at [64, 543] on div "Presets All widgets ☰ Overview by day ☰ DSP Summaries ☰ DSP Order Comparison Br…" at bounding box center [82, 363] width 151 height 727
click at [672, 174] on td "$2,245.87" at bounding box center [687, 177] width 54 height 18
copy td "2,245.87"
